Goal: Information Seeking & Learning: Learn about a topic

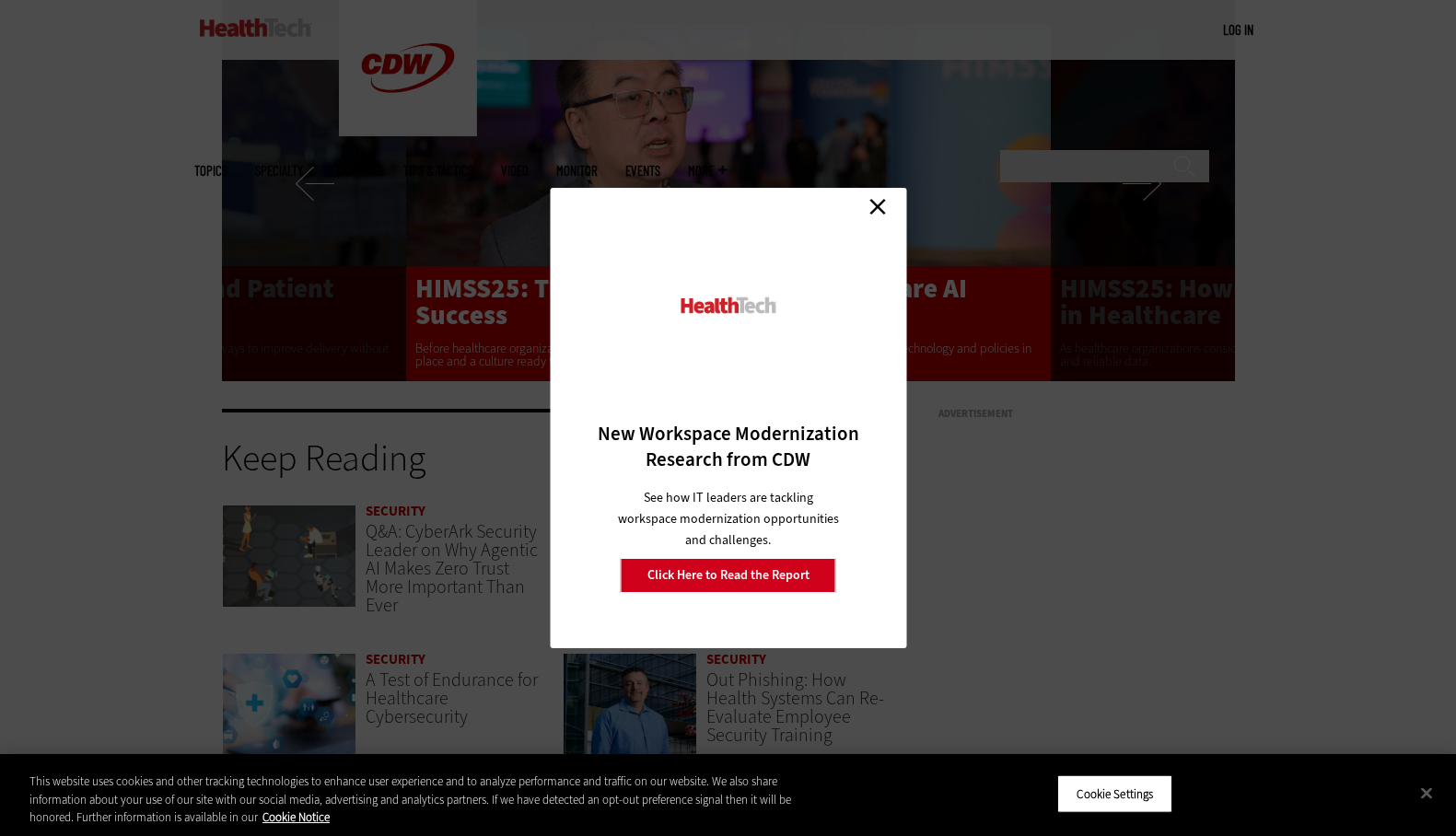
scroll to position [3475, 0]
click at [875, 211] on link "Close" at bounding box center [877, 205] width 27 height 27
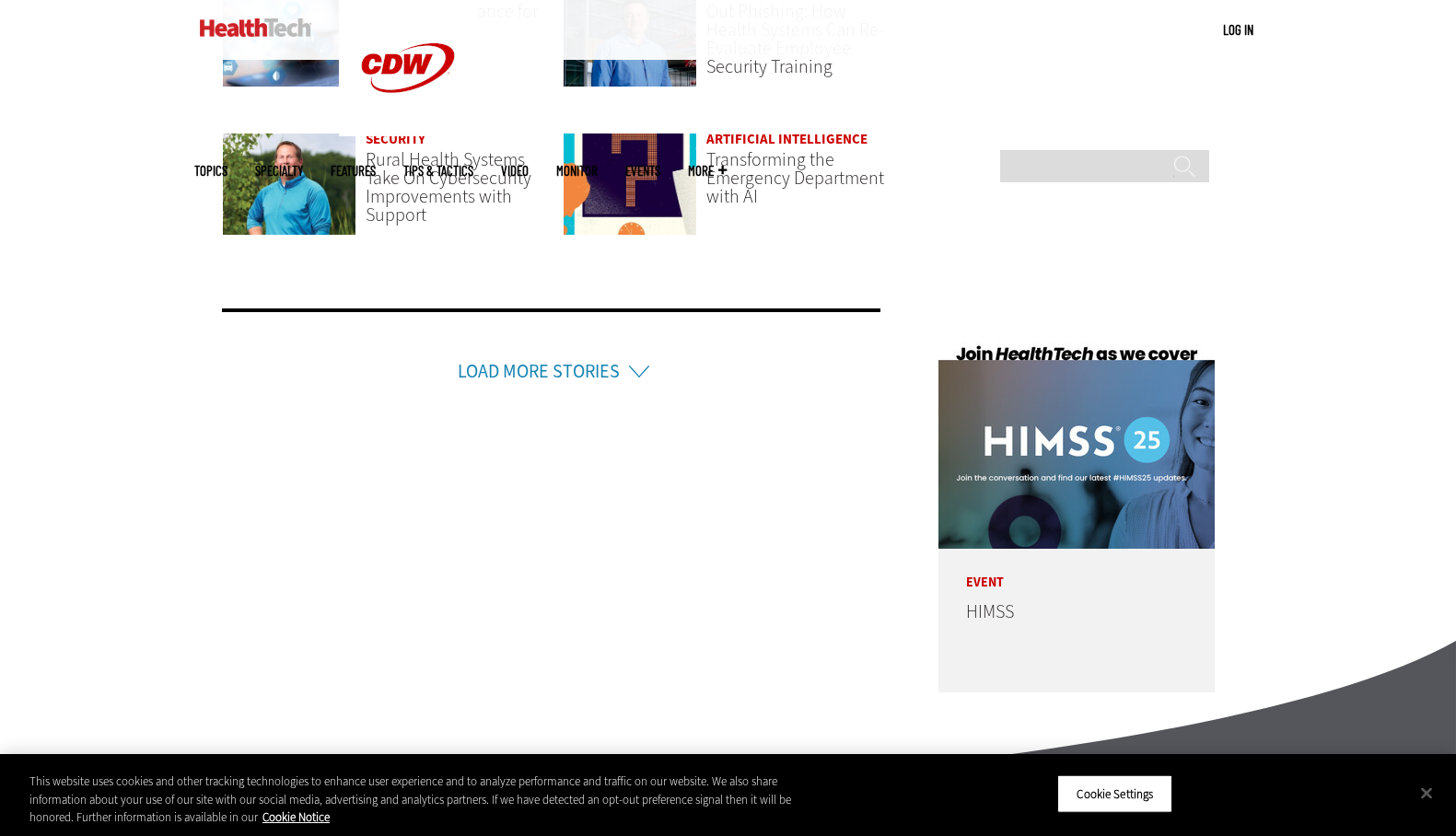
scroll to position [4514, 0]
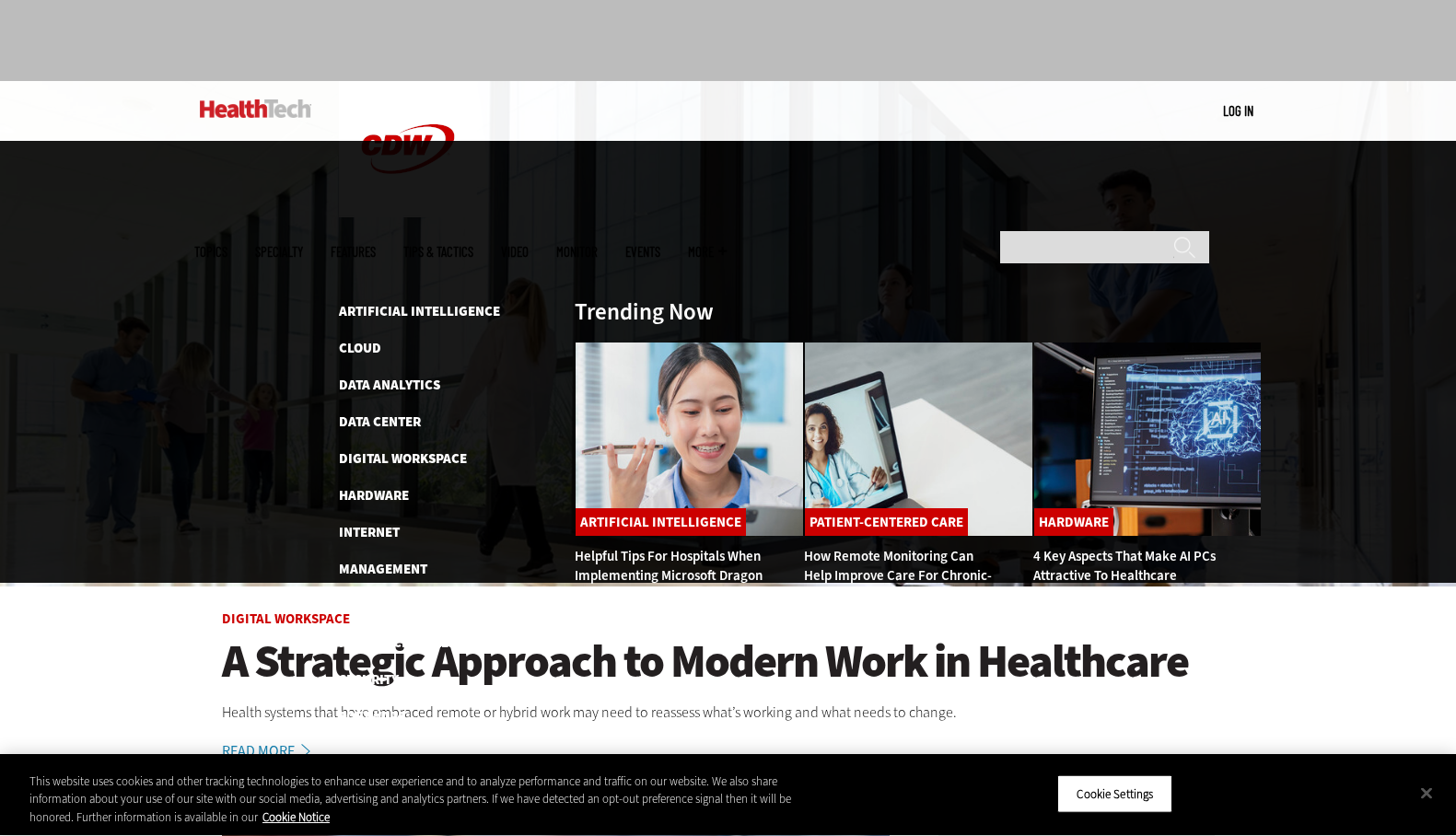
scroll to position [89, 0]
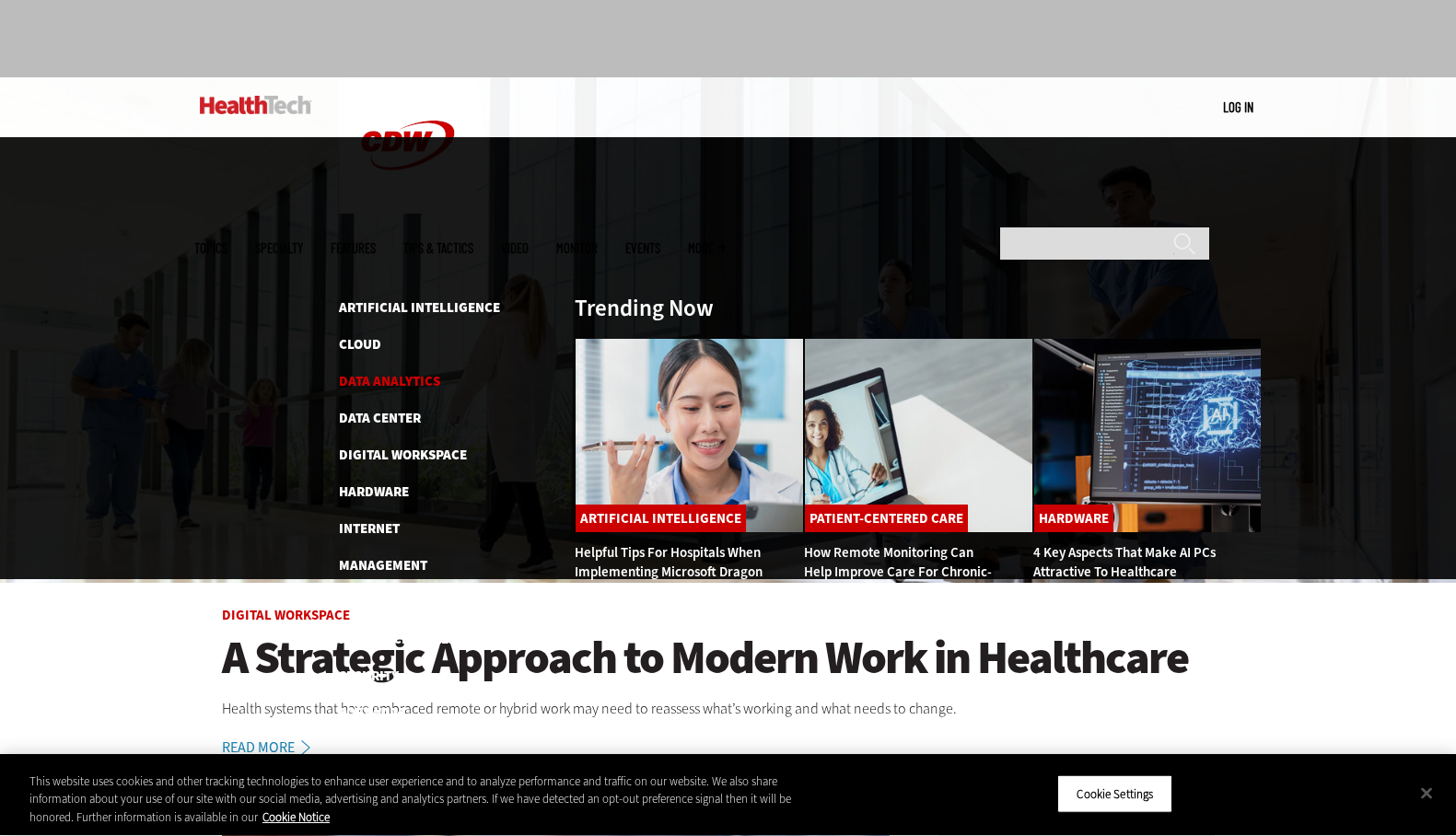
click at [412, 372] on link "Data Analytics" at bounding box center [389, 382] width 101 height 19
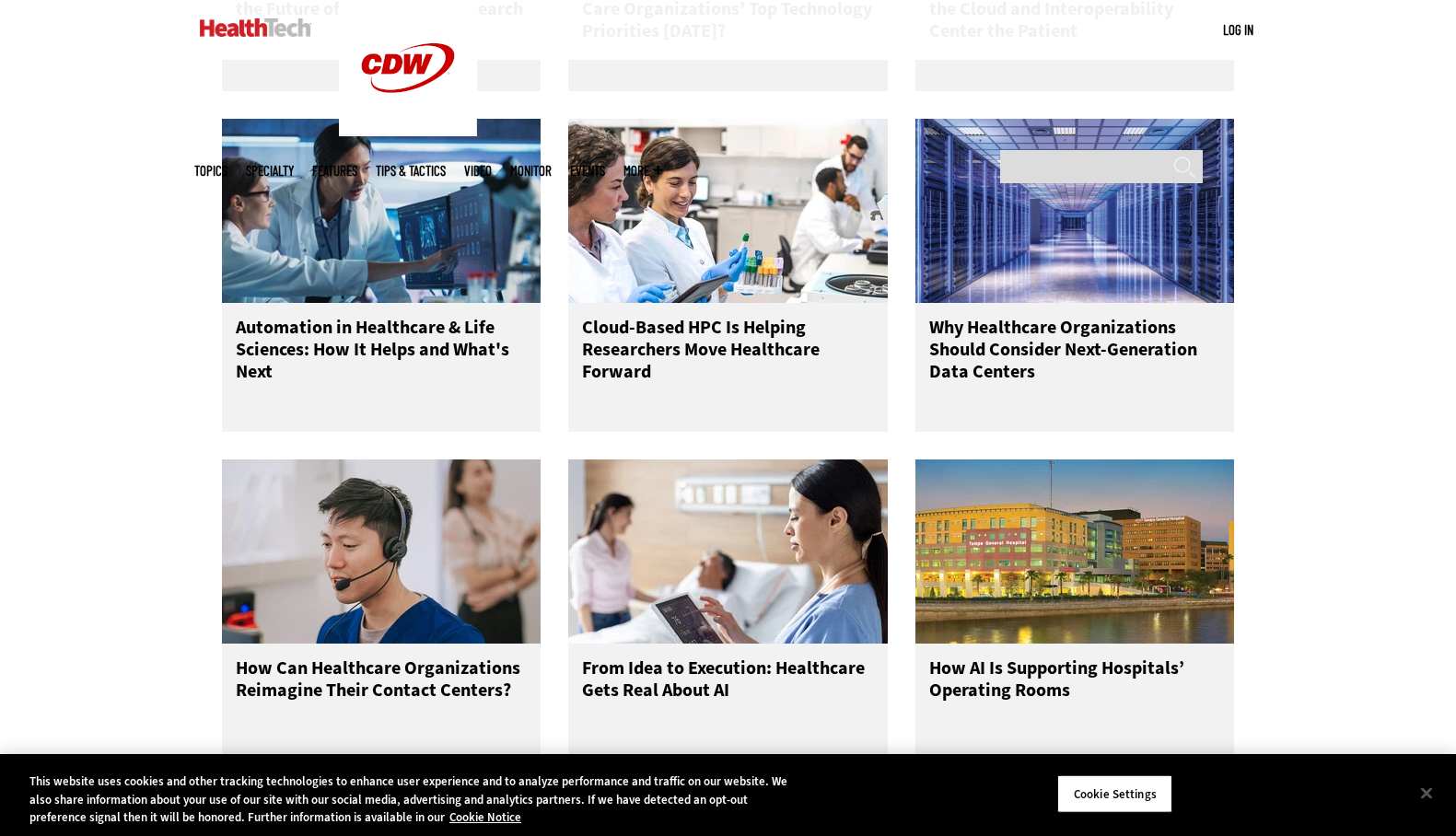
scroll to position [2620, 0]
